Goal: Contribute content: Contribute content

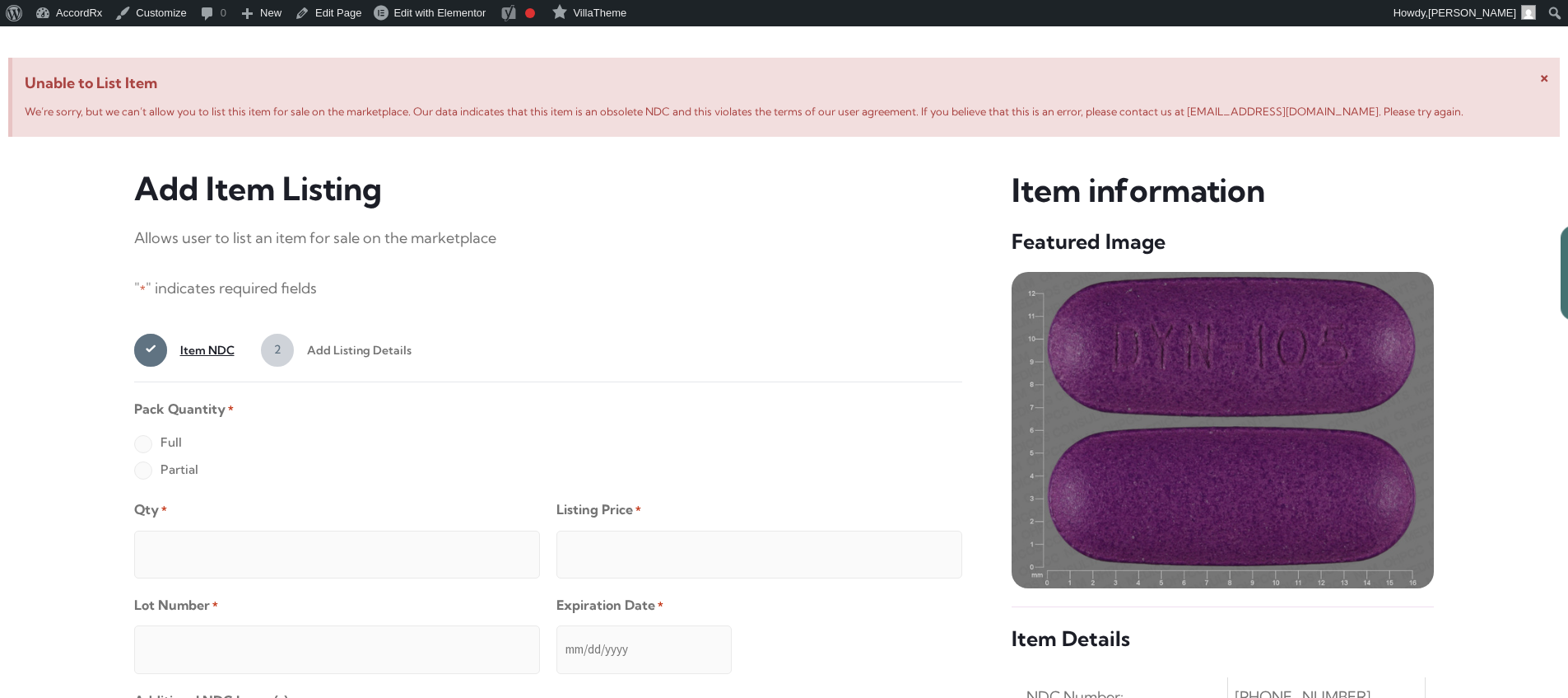
scroll to position [633, 0]
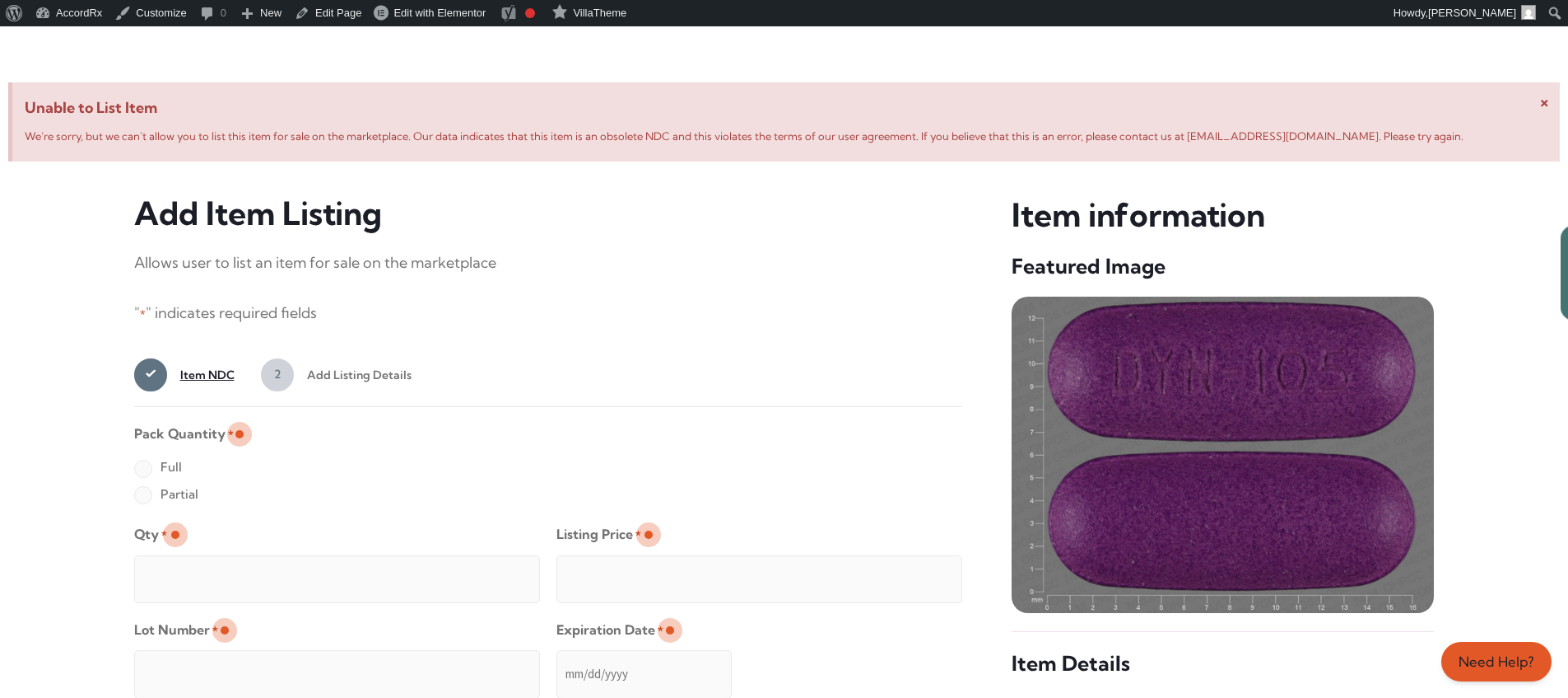
click at [143, 470] on label "Full" at bounding box center [158, 466] width 48 height 26
click at [0, 0] on input "Full" at bounding box center [0, 0] width 0 height 0
click at [196, 560] on input "Qty *" at bounding box center [336, 579] width 405 height 48
type input "2"
click at [916, 574] on input "Listing Price *" at bounding box center [759, 579] width 405 height 48
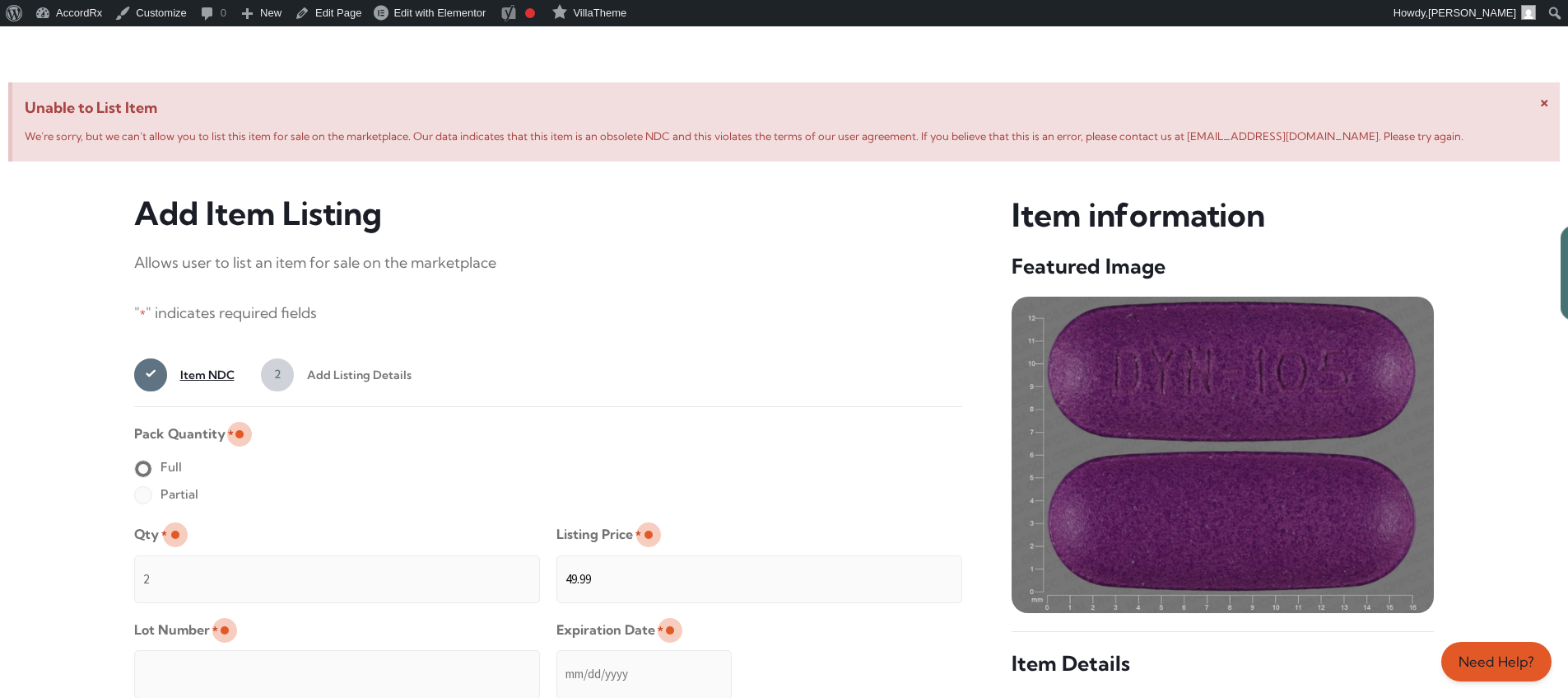
type input "49.99"
click at [444, 663] on input "Lot Number *" at bounding box center [336, 674] width 405 height 48
type input "TEST23456"
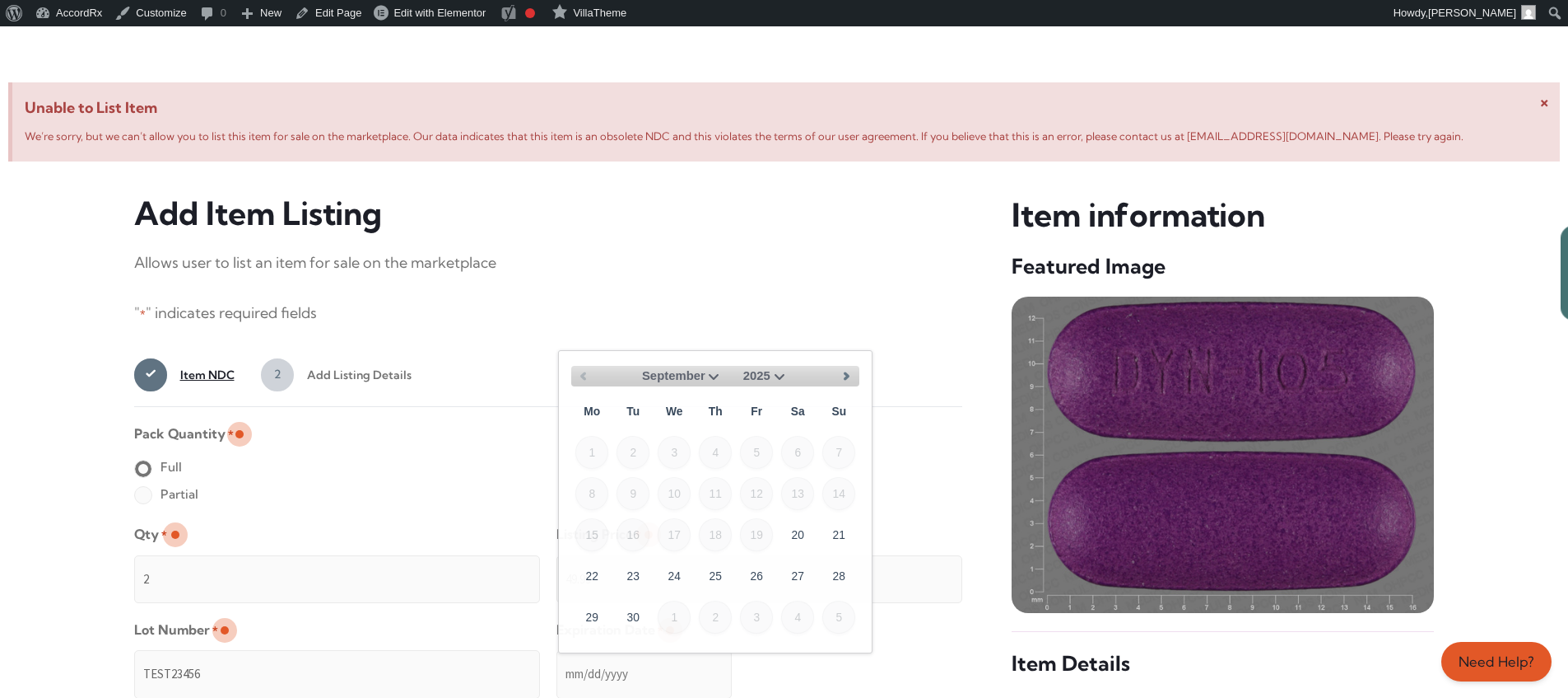
click at [558, 657] on input "Expiration Date *" at bounding box center [644, 674] width 175 height 48
click at [708, 374] on select "September October November December" at bounding box center [682, 375] width 81 height 20
click at [640, 610] on link "30" at bounding box center [633, 616] width 33 height 33
type input "[DATE]"
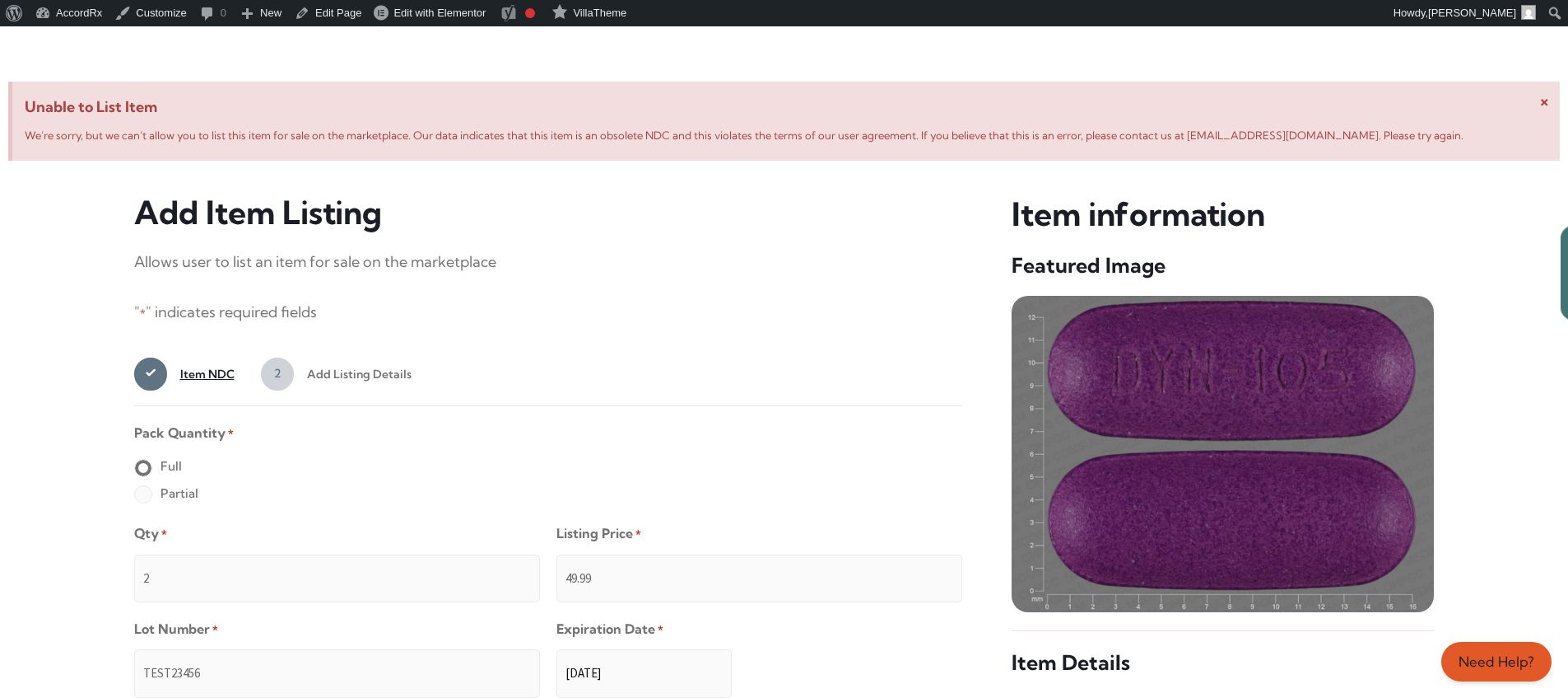
scroll to position [1315, 0]
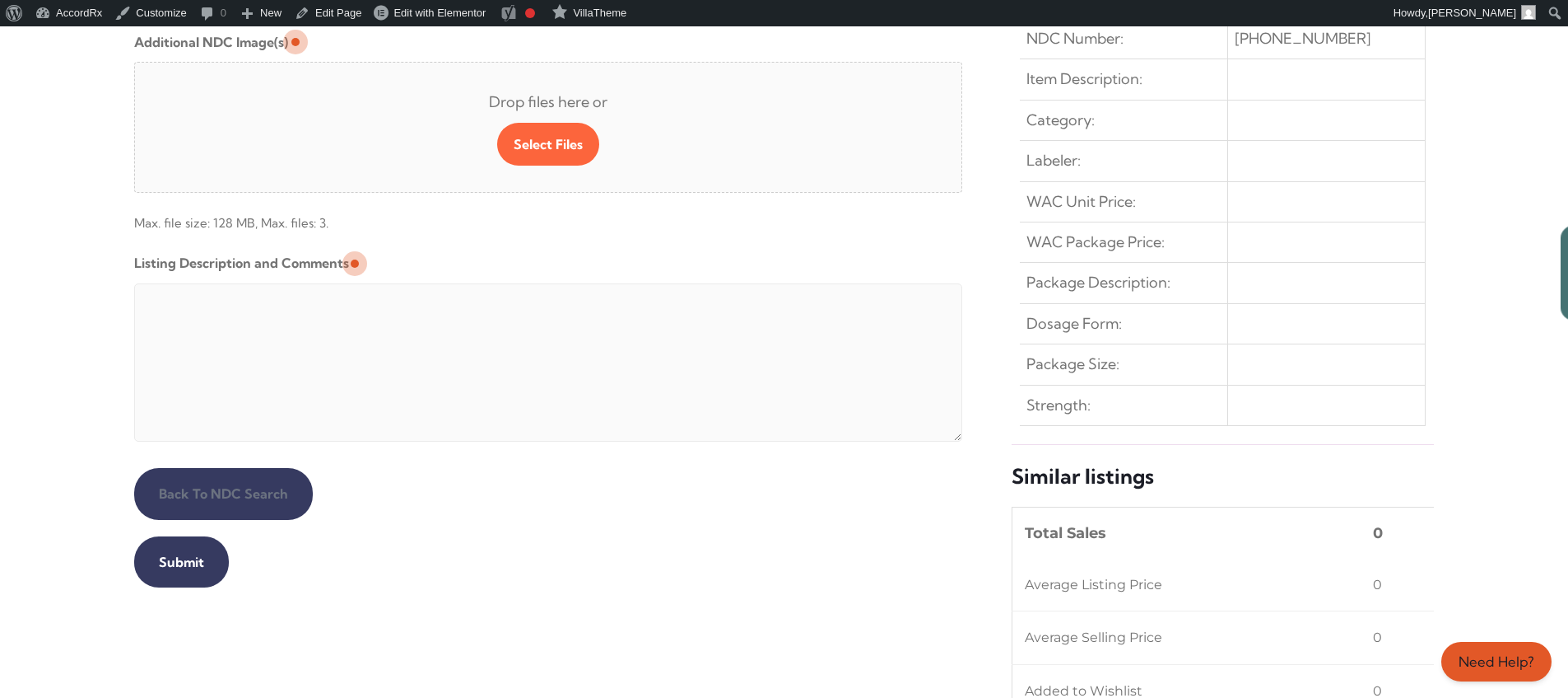
click at [533, 288] on textarea "Listing Description and Comments" at bounding box center [548, 361] width 829 height 158
type textarea "Automated Testing - list comment from [MEDICAL_DATA][DOMAIN_NAME]"
click at [178, 562] on input "Submit" at bounding box center [181, 561] width 95 height 51
